Goal: Go to known website: Access a specific website the user already knows

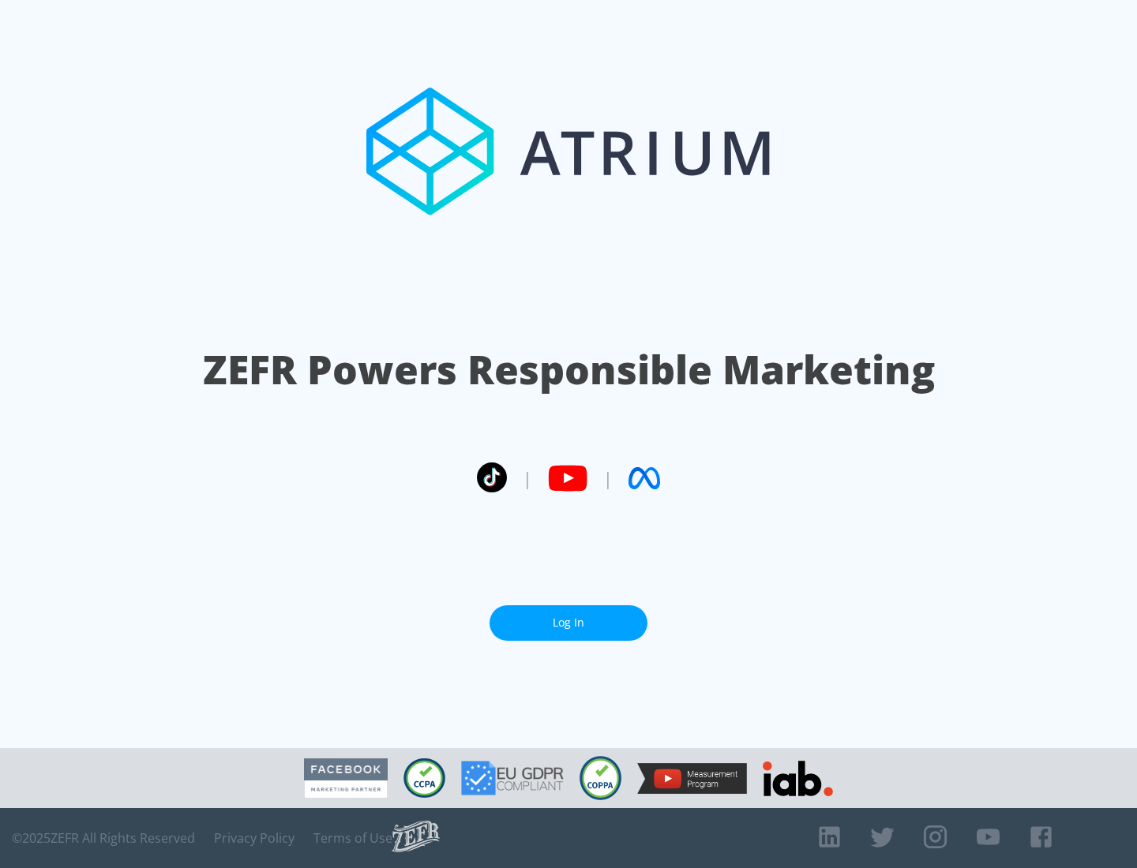
click at [568, 617] on link "Log In" at bounding box center [568, 623] width 158 height 36
